Goal: Find contact information: Find contact information

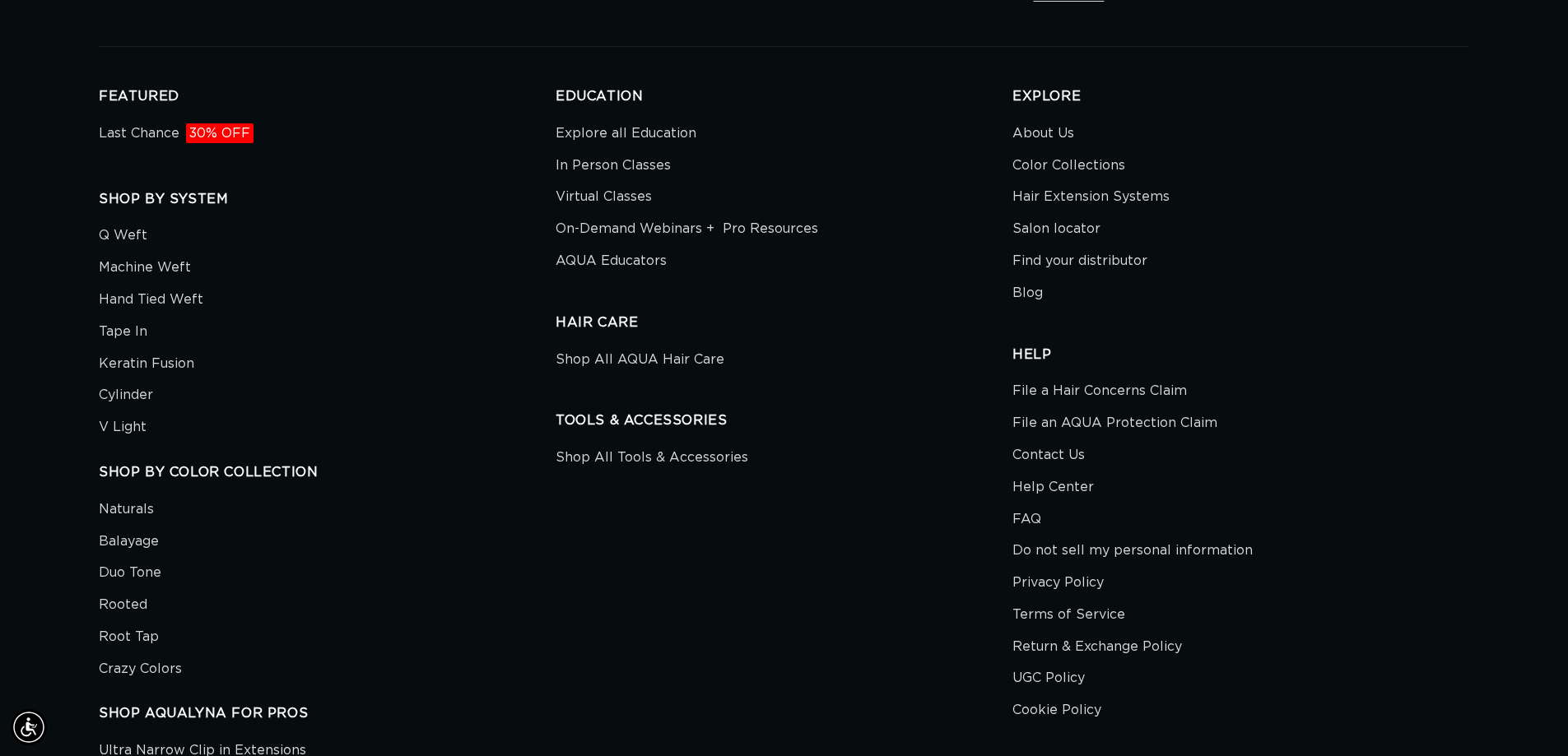
scroll to position [3132, 0]
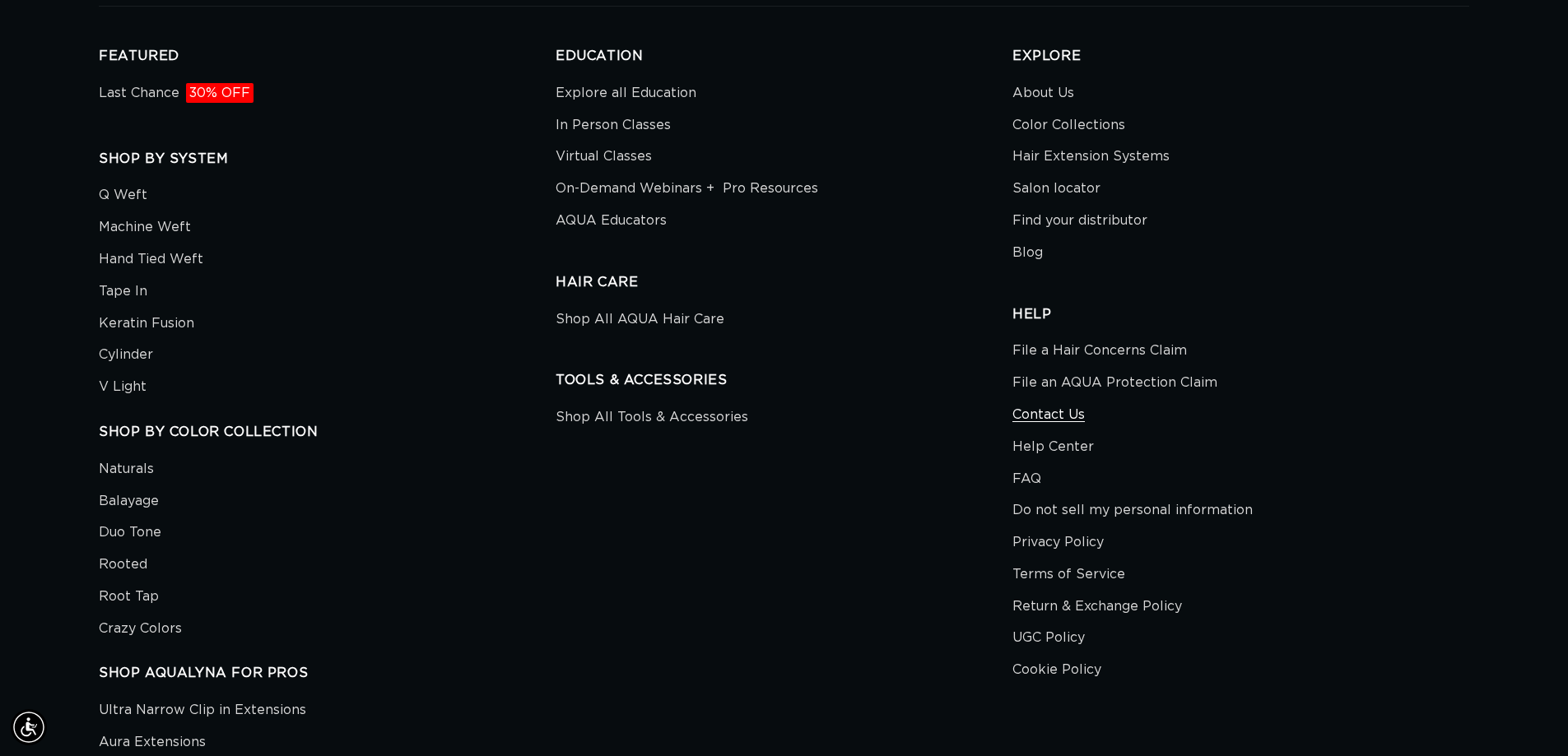
click at [1072, 416] on link "Contact Us" at bounding box center [1048, 415] width 73 height 32
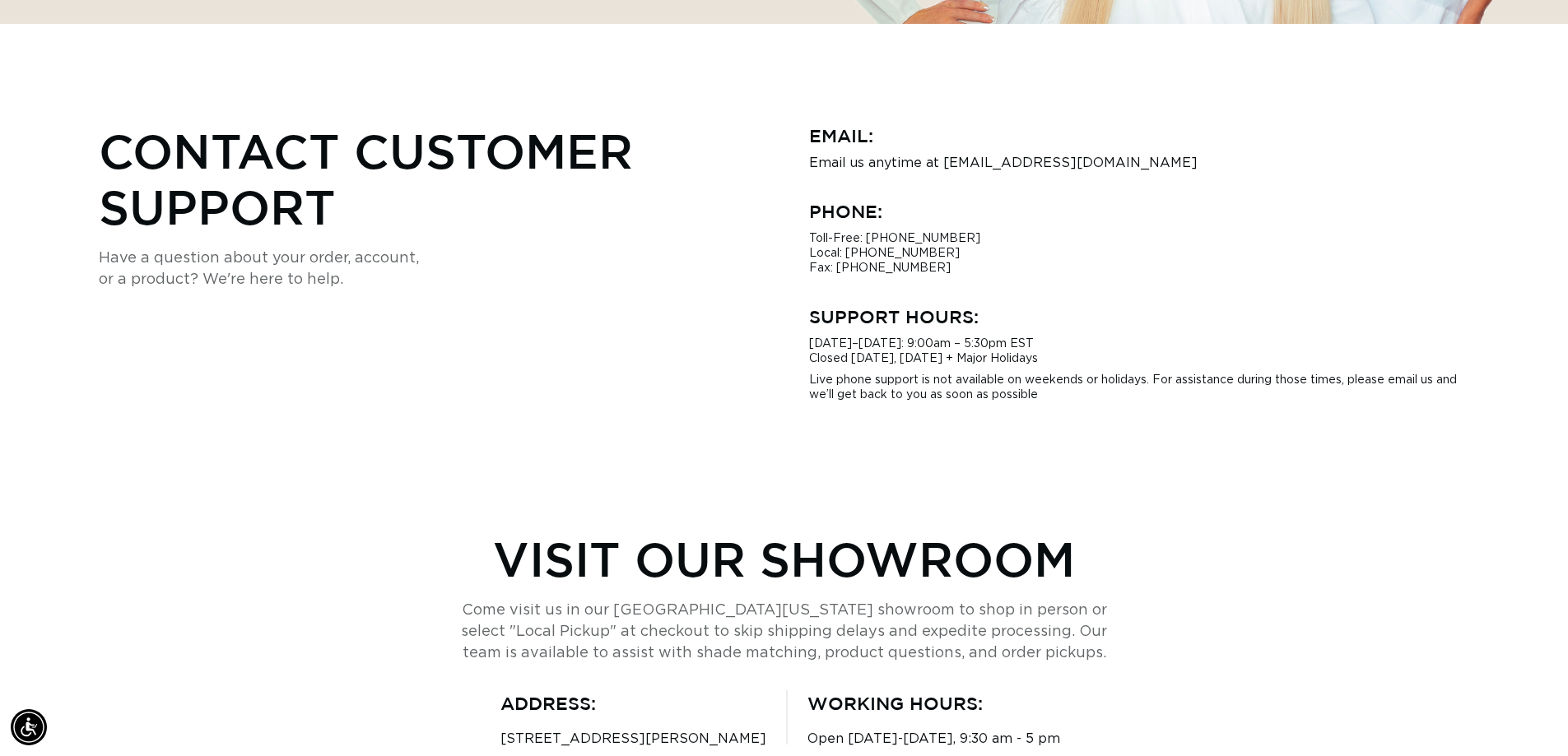
scroll to position [0, 1451]
drag, startPoint x: 1123, startPoint y: 159, endPoint x: 940, endPoint y: 170, distance: 183.3
click at [940, 170] on div "Email: Email us anytime at [EMAIL_ADDRESS][DOMAIN_NAME] Phone: Toll-Free: [PHON…" at bounding box center [1139, 262] width 661 height 279
copy p "[EMAIL_ADDRESS][DOMAIN_NAME]"
